Goal: Communication & Community: Answer question/provide support

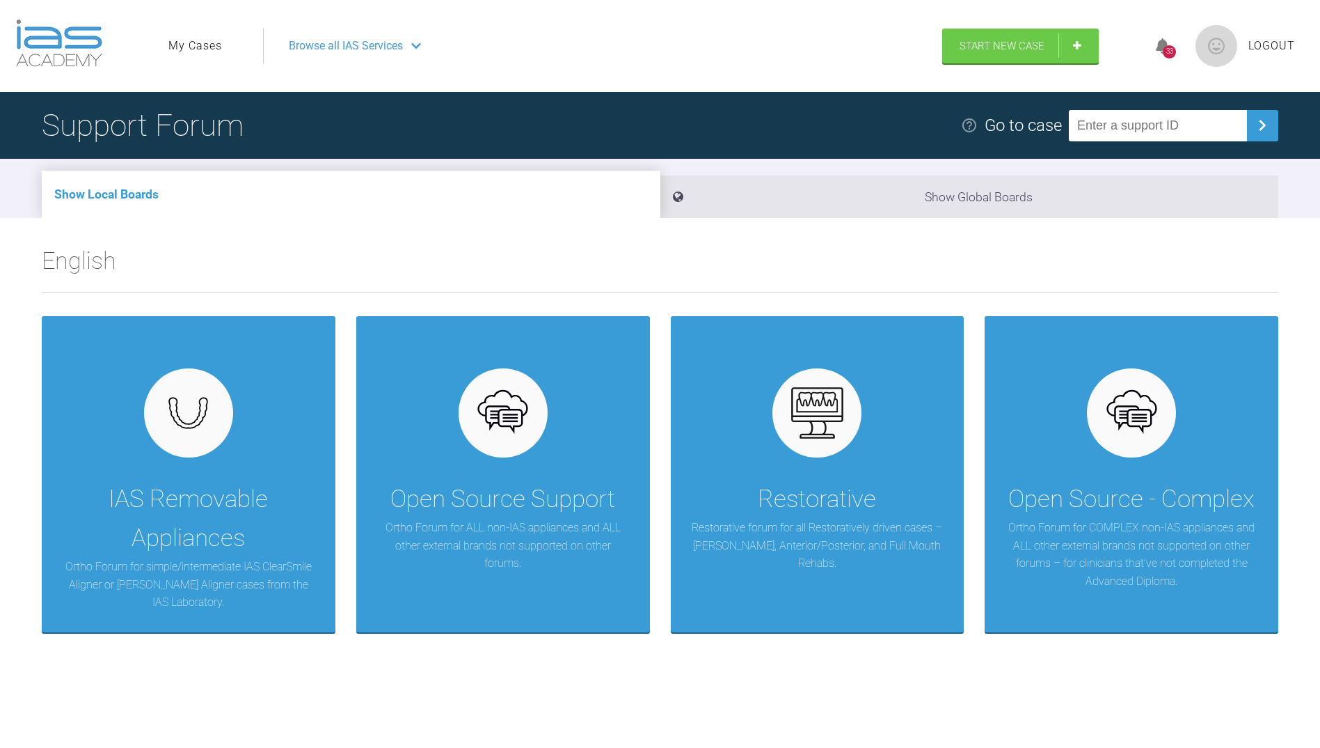
click at [210, 54] on link "My Cases" at bounding box center [195, 46] width 54 height 18
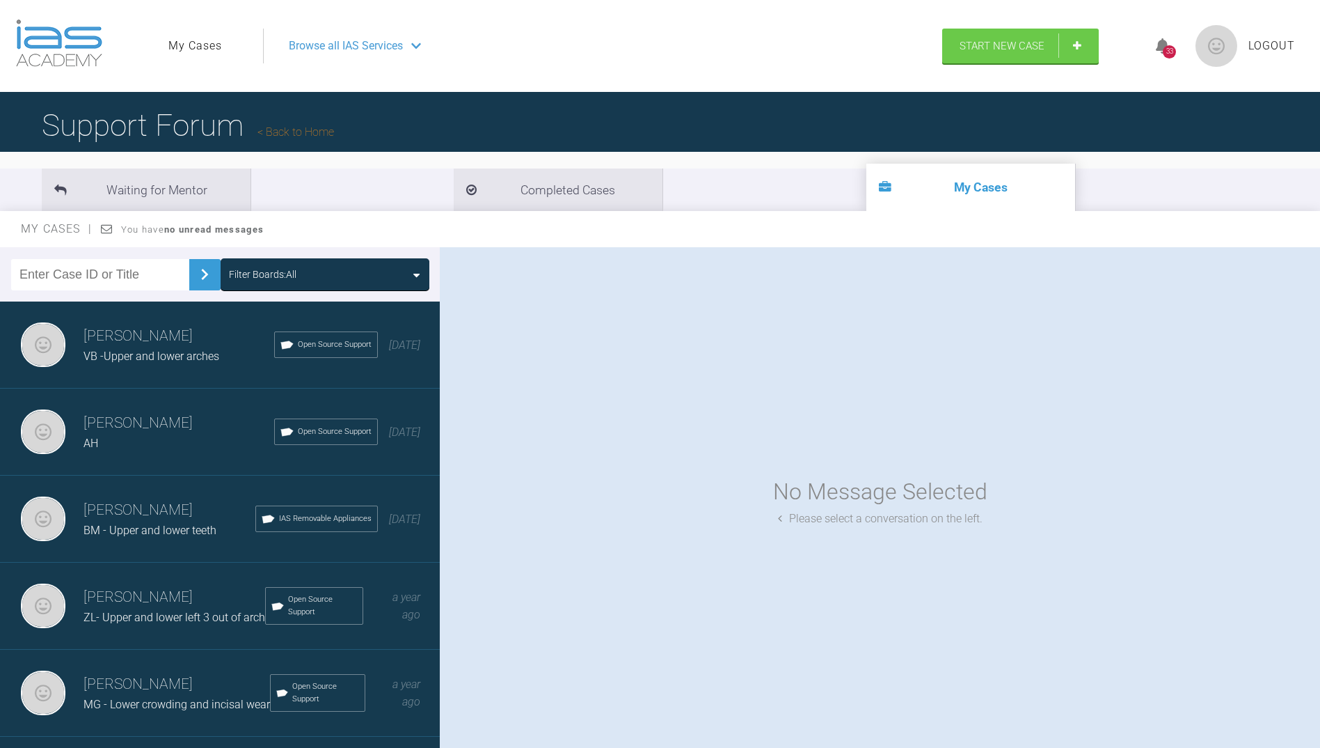
click at [193, 276] on img at bounding box center [204, 274] width 22 height 22
click at [122, 271] on input "text" at bounding box center [100, 274] width 178 height 31
type input "l"
click at [11, 331] on div "[PERSON_NAME] VB -Upper and lower arches Open Source Support [DATE]" at bounding box center [225, 344] width 450 height 87
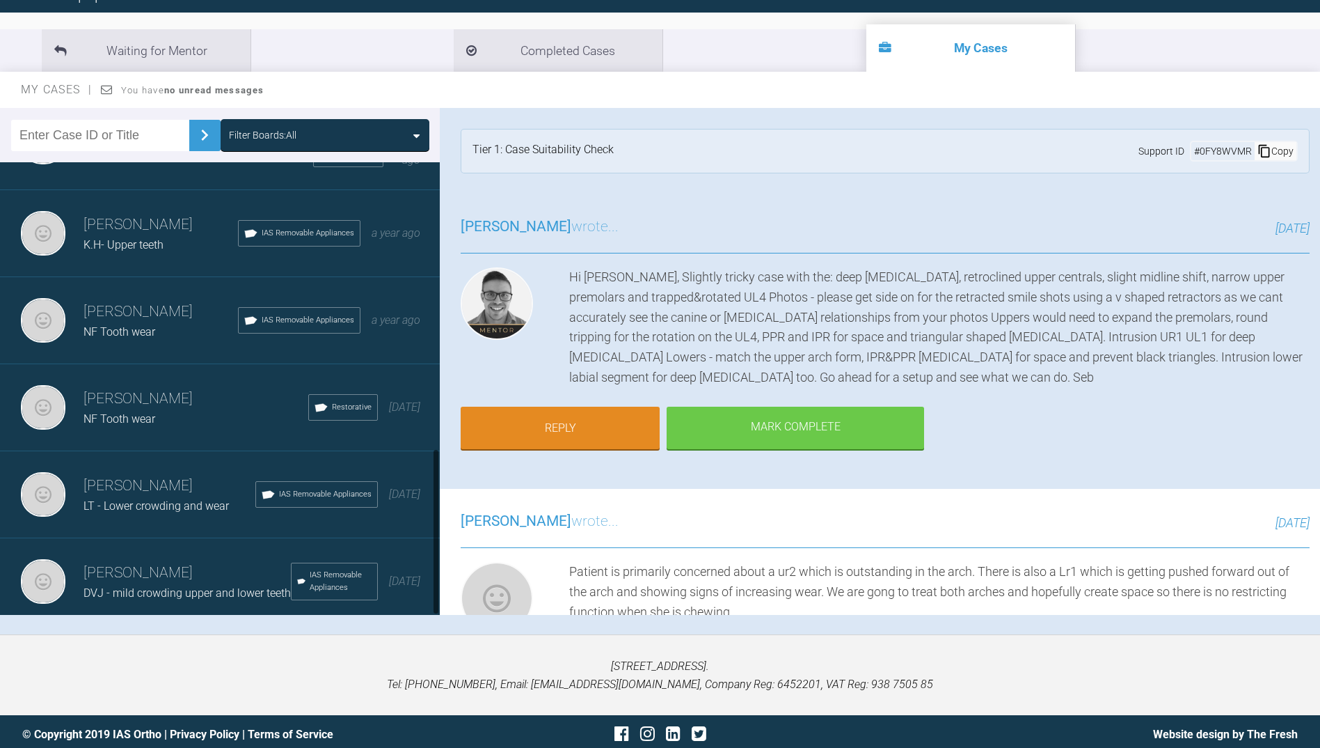
scroll to position [145, 0]
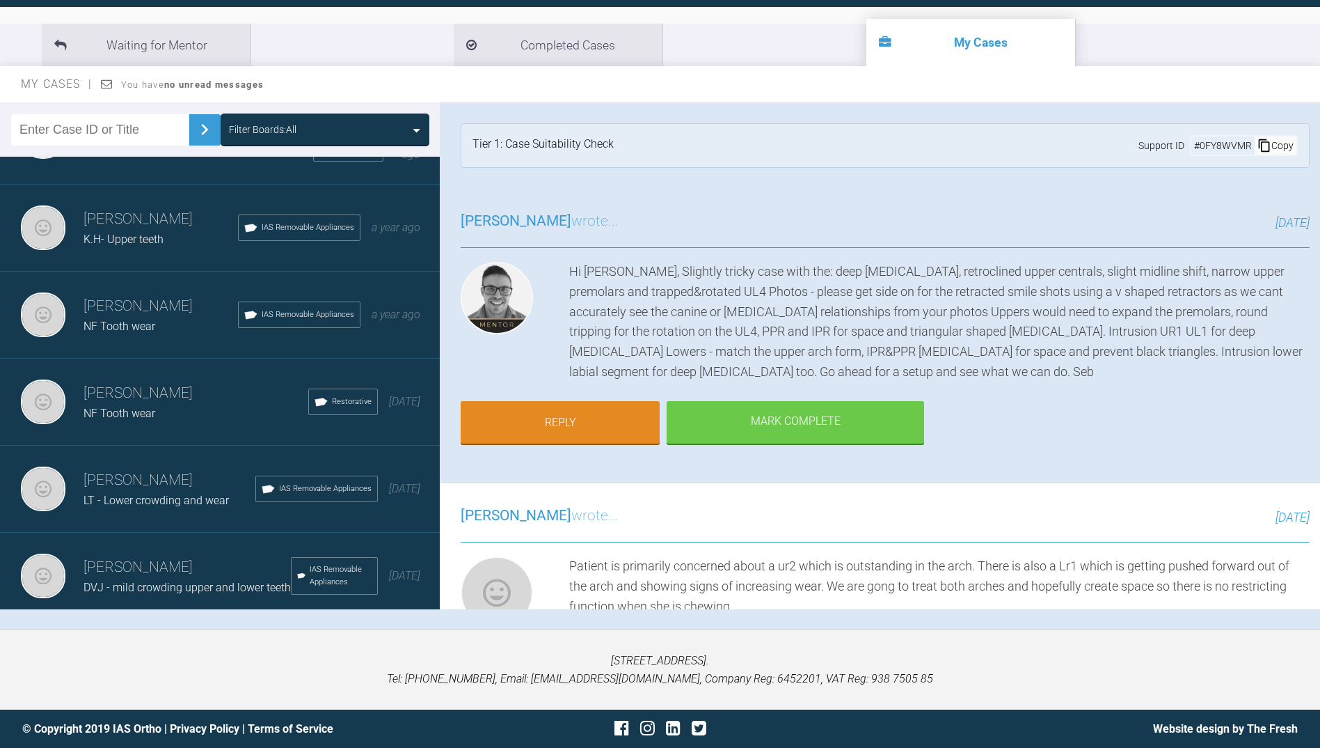
click at [148, 470] on h3 "[PERSON_NAME]" at bounding box center [170, 480] width 172 height 24
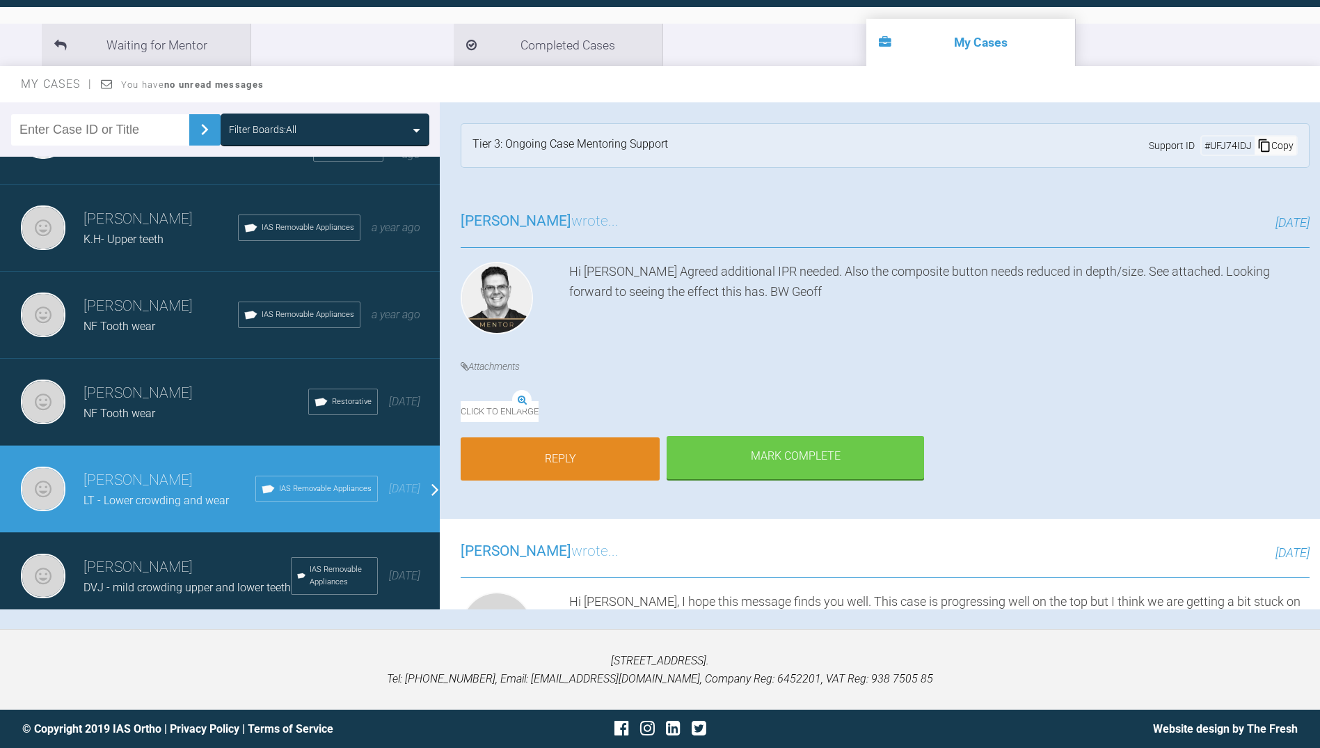
click at [520, 480] on link "Reply" at bounding box center [560, 458] width 199 height 43
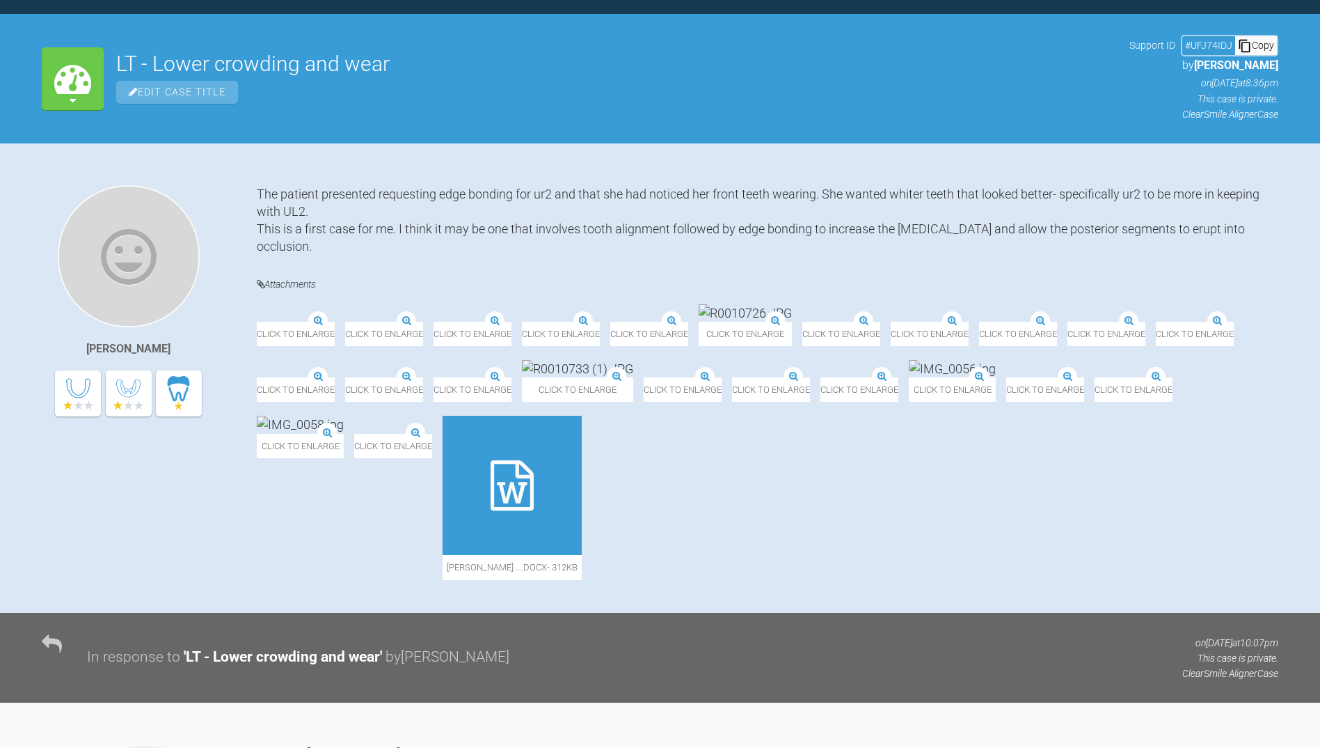
scroll to position [6582, 0]
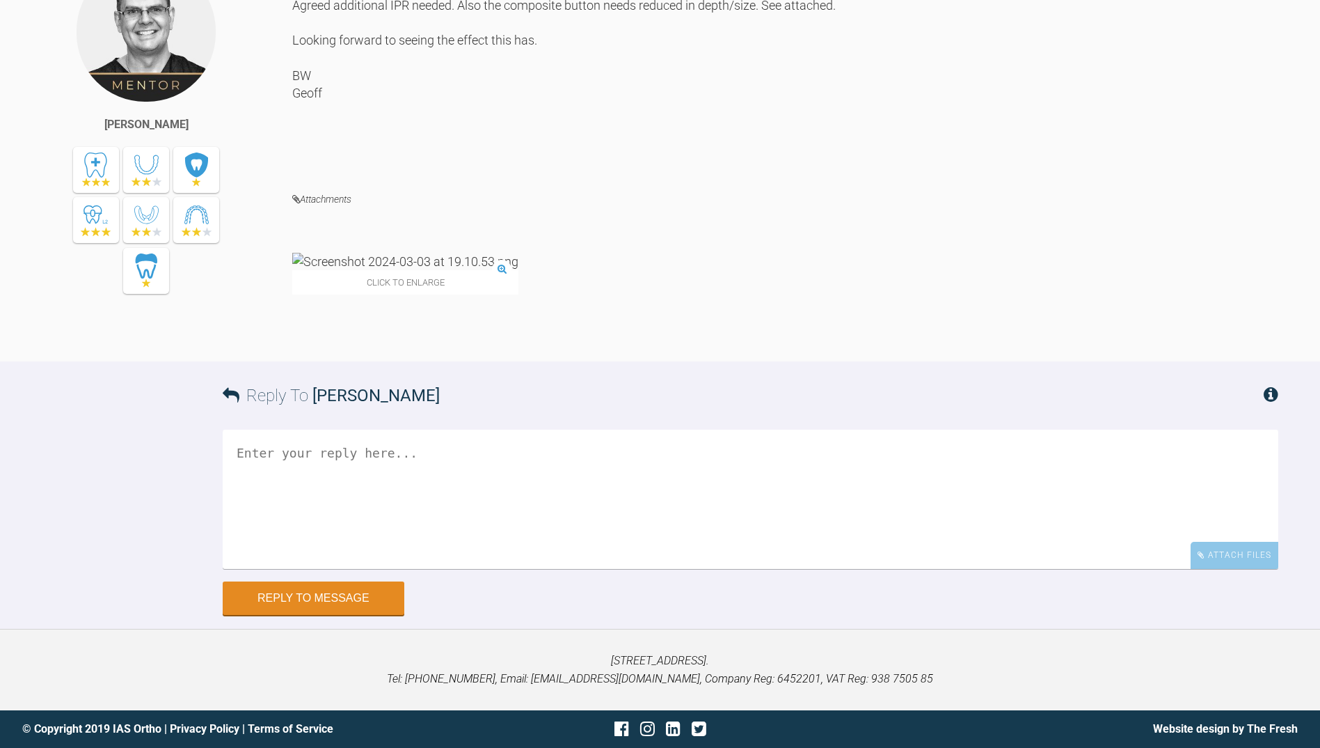
click at [505, 462] on textarea at bounding box center [751, 498] width 1056 height 139
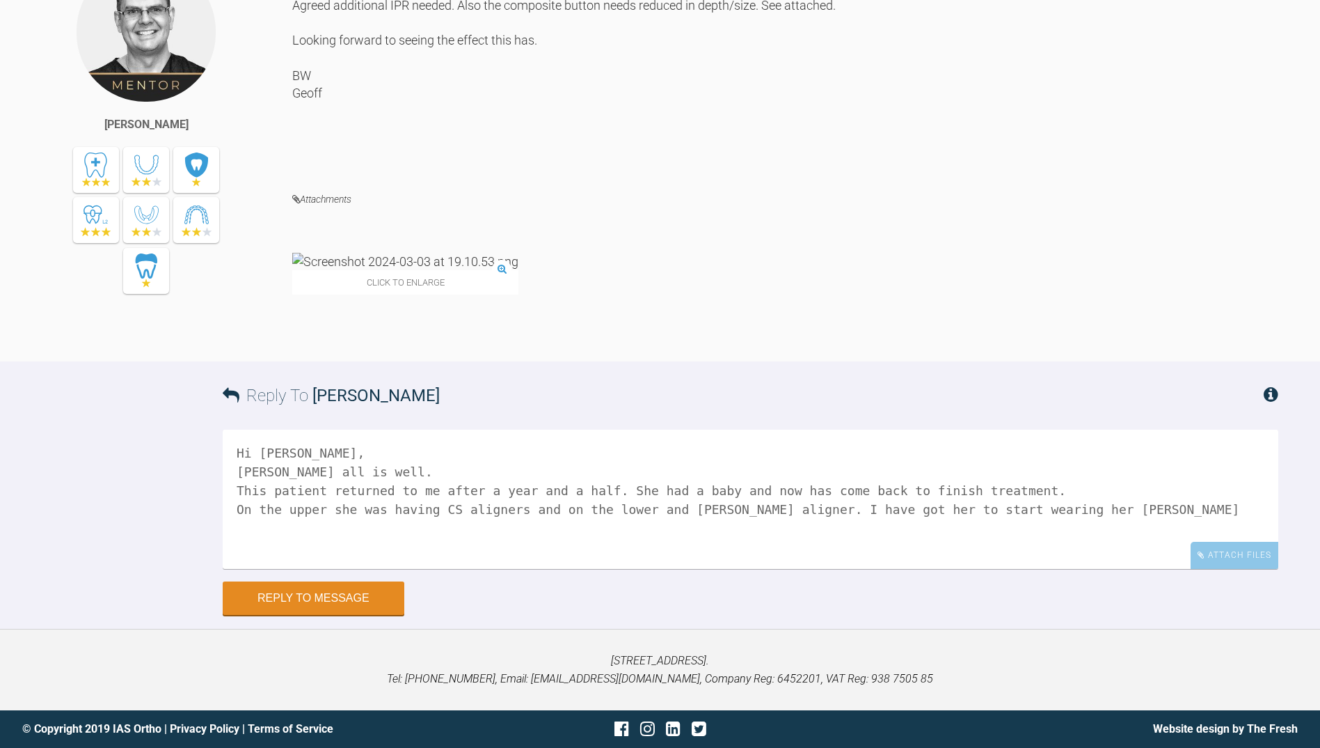
click at [652, 505] on textarea "Hi [PERSON_NAME], [PERSON_NAME] all is well. This patient returned to me after …" at bounding box center [751, 498] width 1056 height 139
click at [1050, 507] on textarea "Hi [PERSON_NAME], [PERSON_NAME] all is well. This patient returned to me after …" at bounding box center [751, 498] width 1056 height 139
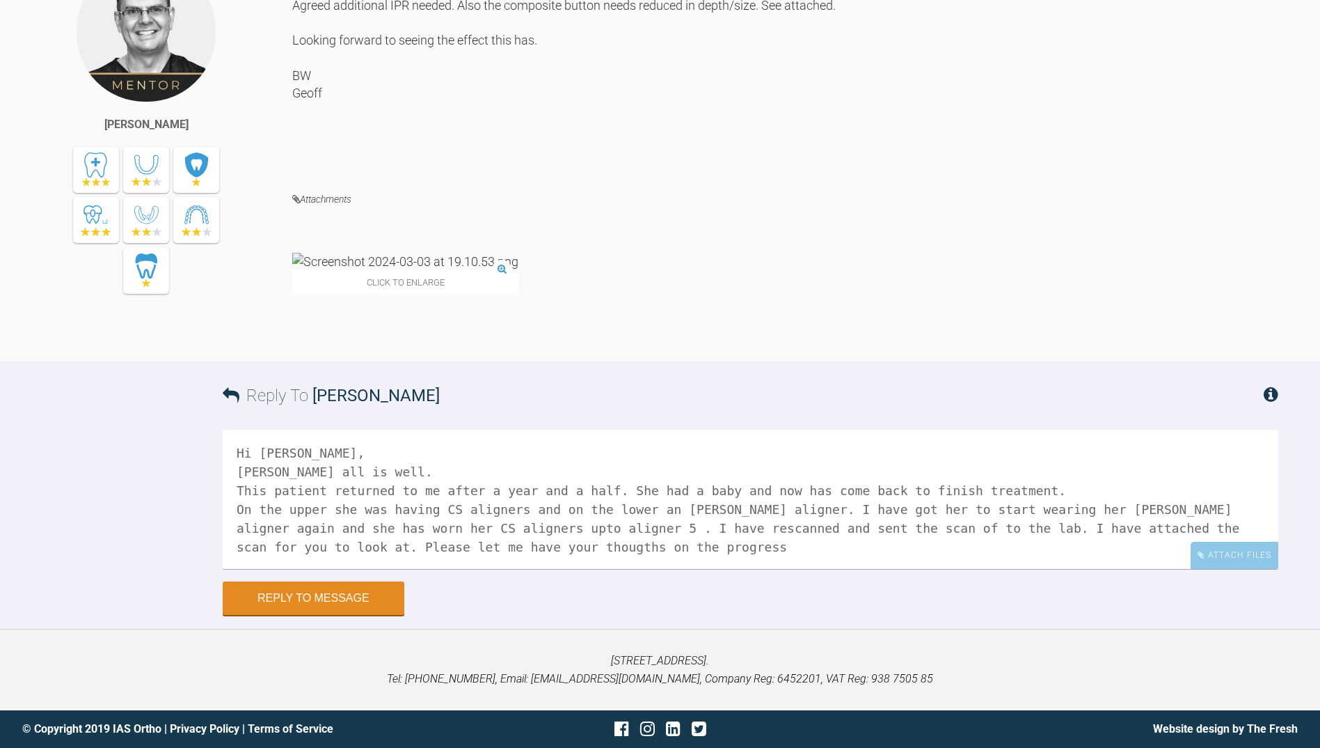
click at [349, 548] on textarea "Hi [PERSON_NAME], [PERSON_NAME] all is well. This patient returned to me after …" at bounding box center [751, 498] width 1056 height 139
click at [508, 547] on textarea "Hi [PERSON_NAME], [PERSON_NAME] all is well. This patient returned to me after …" at bounding box center [751, 498] width 1056 height 139
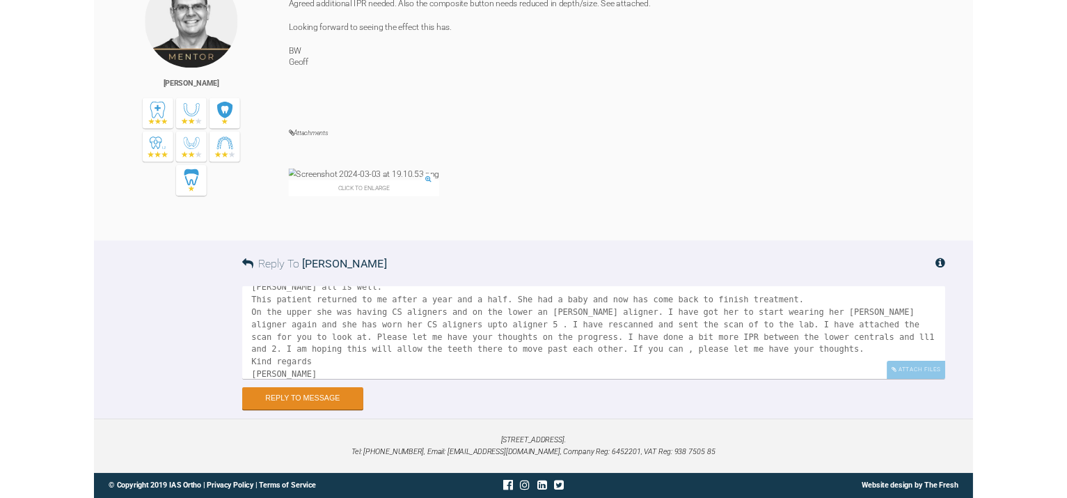
scroll to position [15, 0]
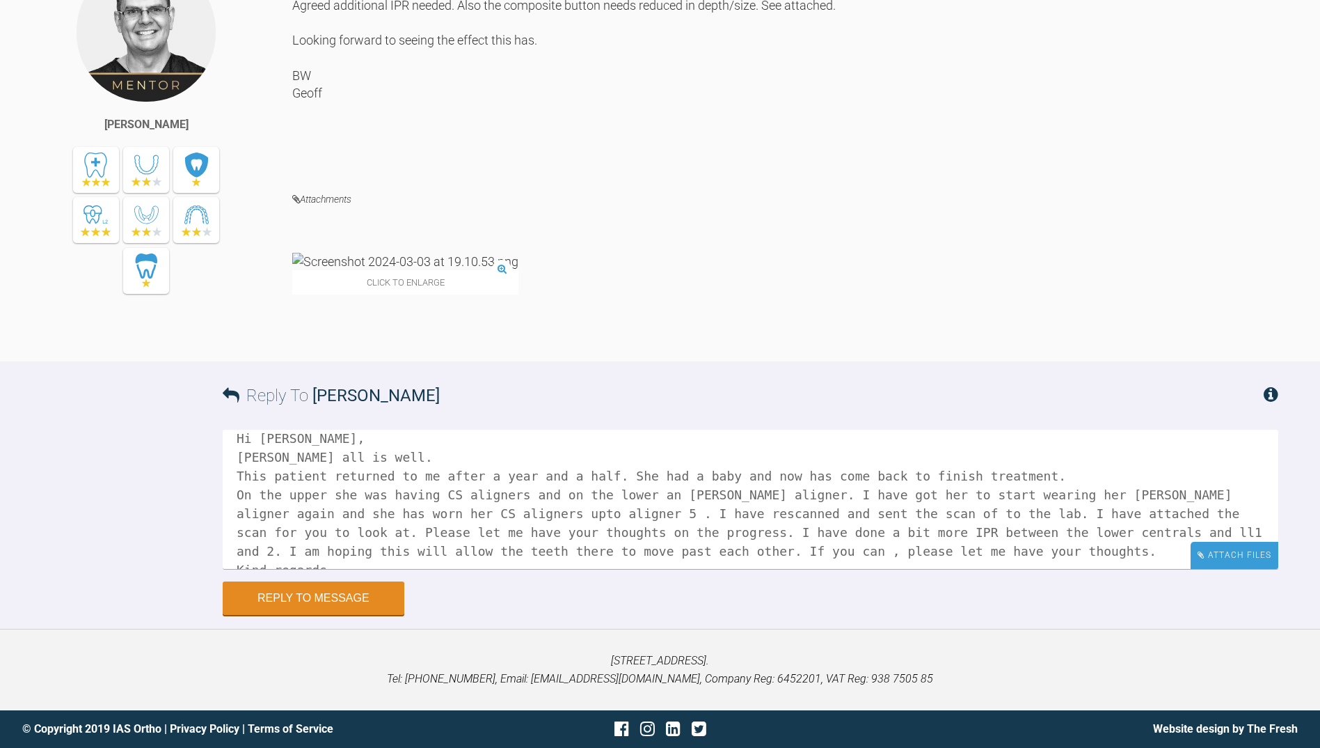
type textarea "Hi [PERSON_NAME], [PERSON_NAME] all is well. This patient returned to me after …"
click at [1244, 557] on div "Attach Files" at bounding box center [1235, 554] width 88 height 27
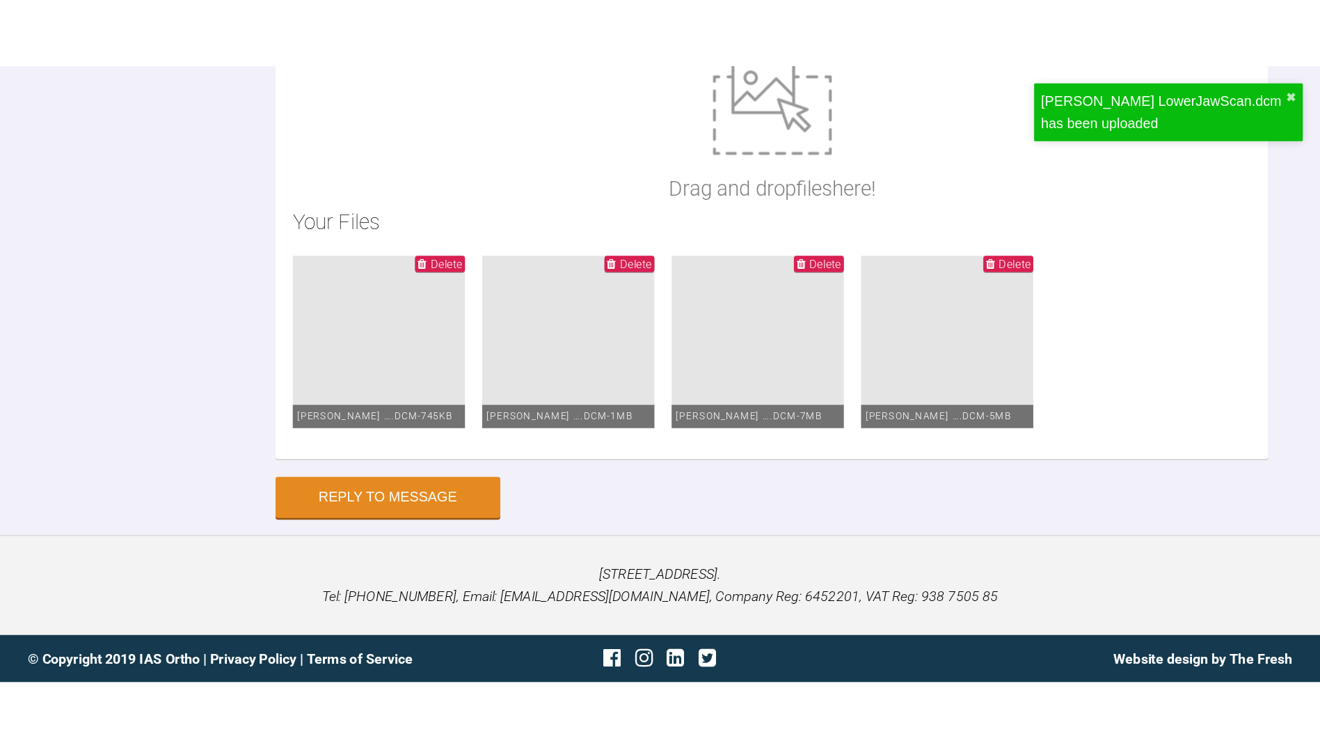
scroll to position [6931, 0]
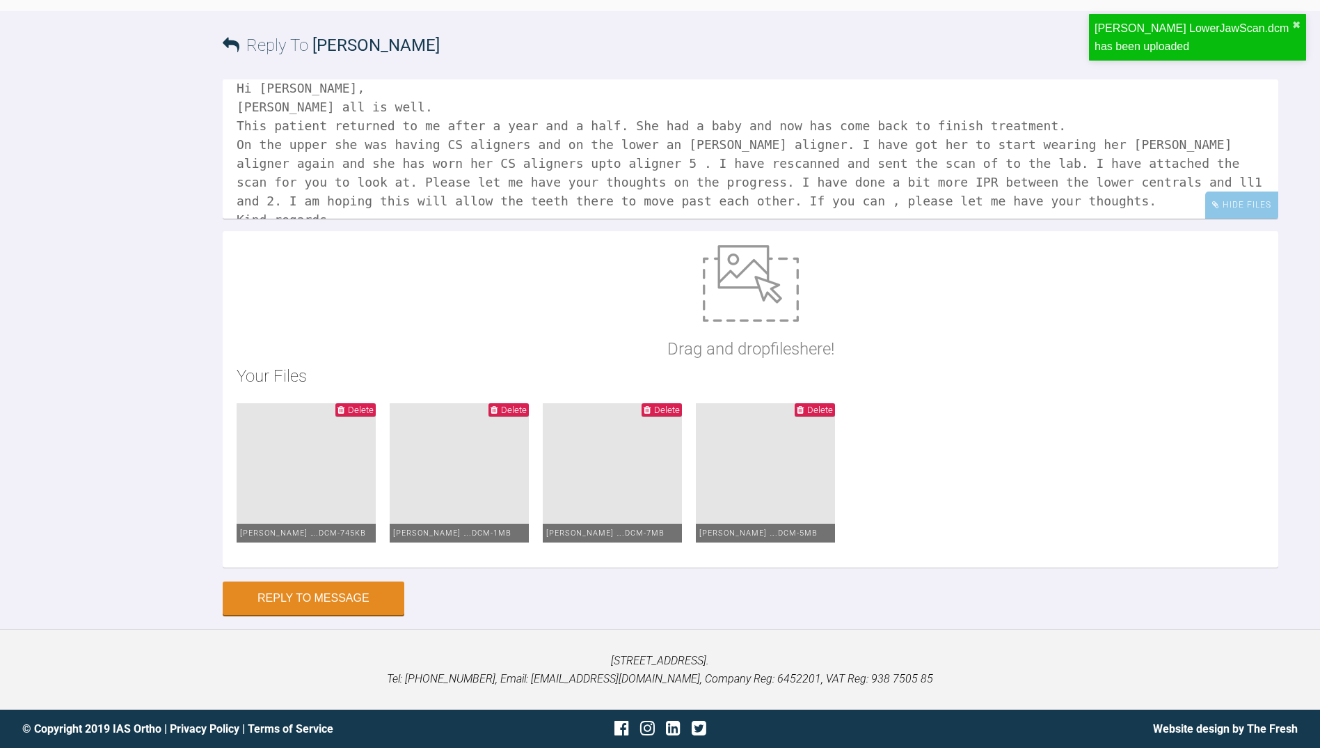
click at [171, 253] on div "Reply To [PERSON_NAME] Hi [PERSON_NAME], [PERSON_NAME] all is well. This patien…" at bounding box center [660, 312] width 1320 height 603
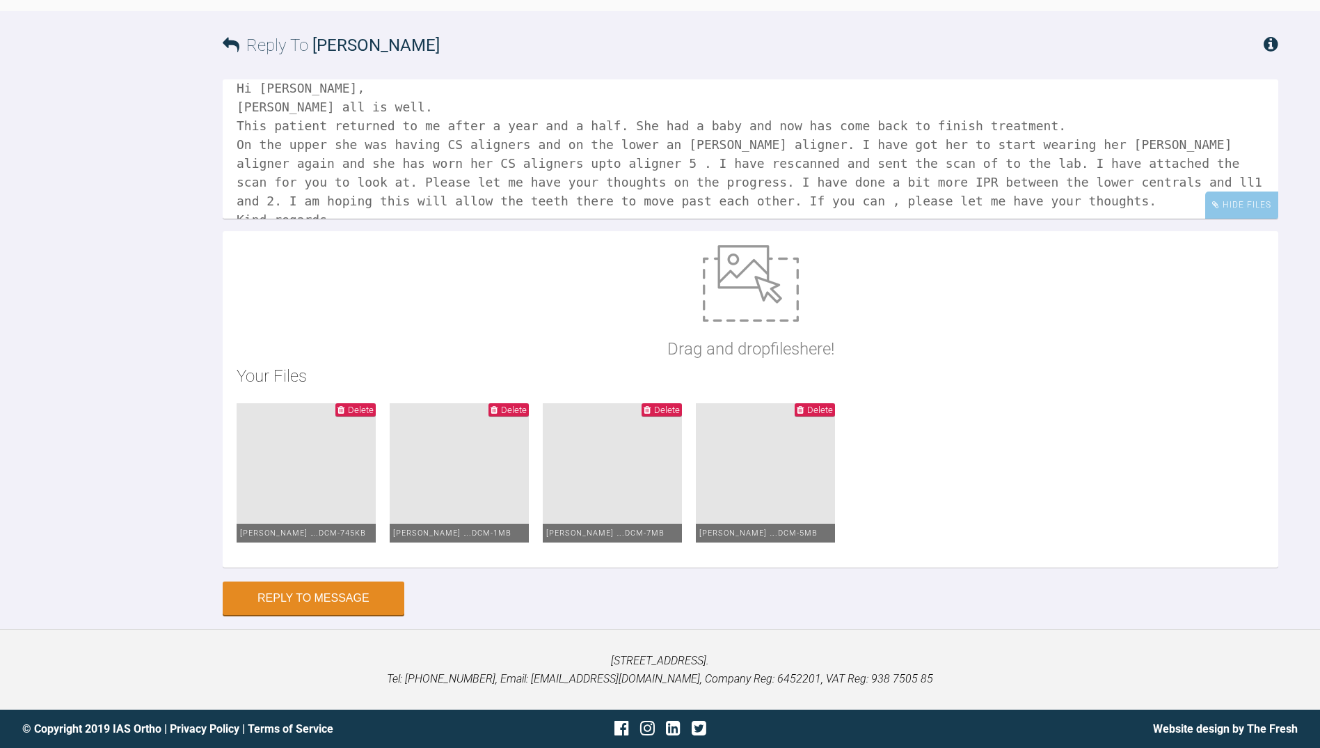
click at [331, 578] on div "Hi [PERSON_NAME], [PERSON_NAME] all is well. This patient returned to me after …" at bounding box center [751, 330] width 1056 height 502
click at [331, 585] on button "Reply to Message" at bounding box center [314, 599] width 182 height 33
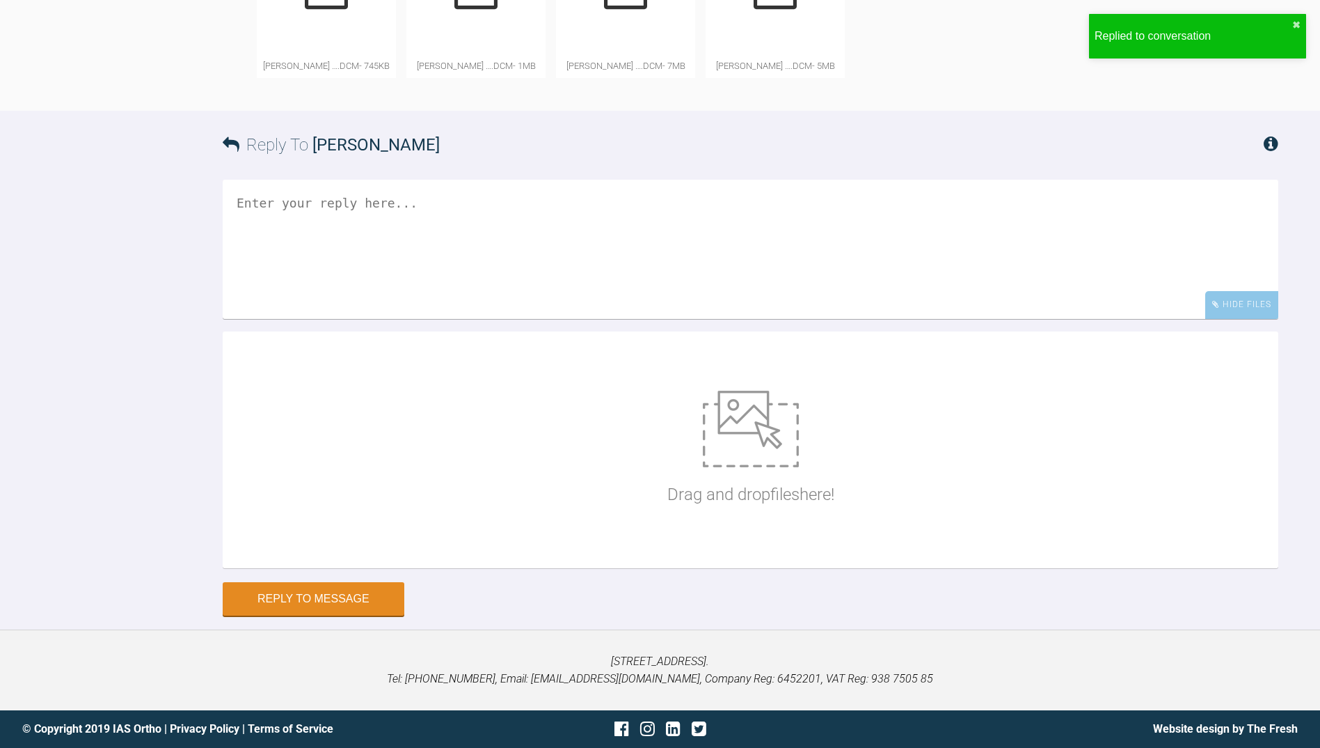
scroll to position [7175, 0]
